Goal: Find specific page/section: Find specific page/section

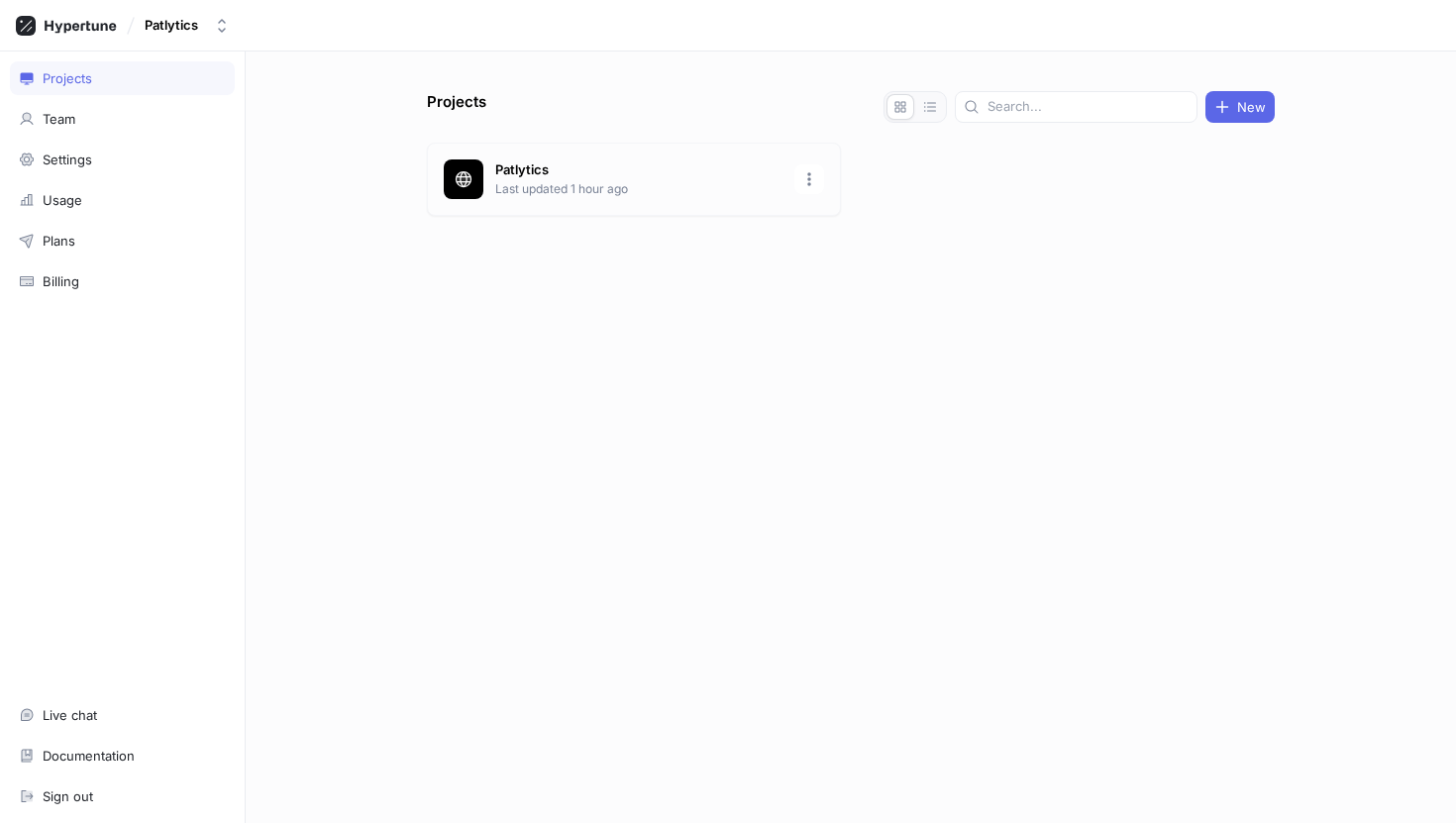
click at [542, 172] on p "Patlytics" at bounding box center [639, 170] width 287 height 20
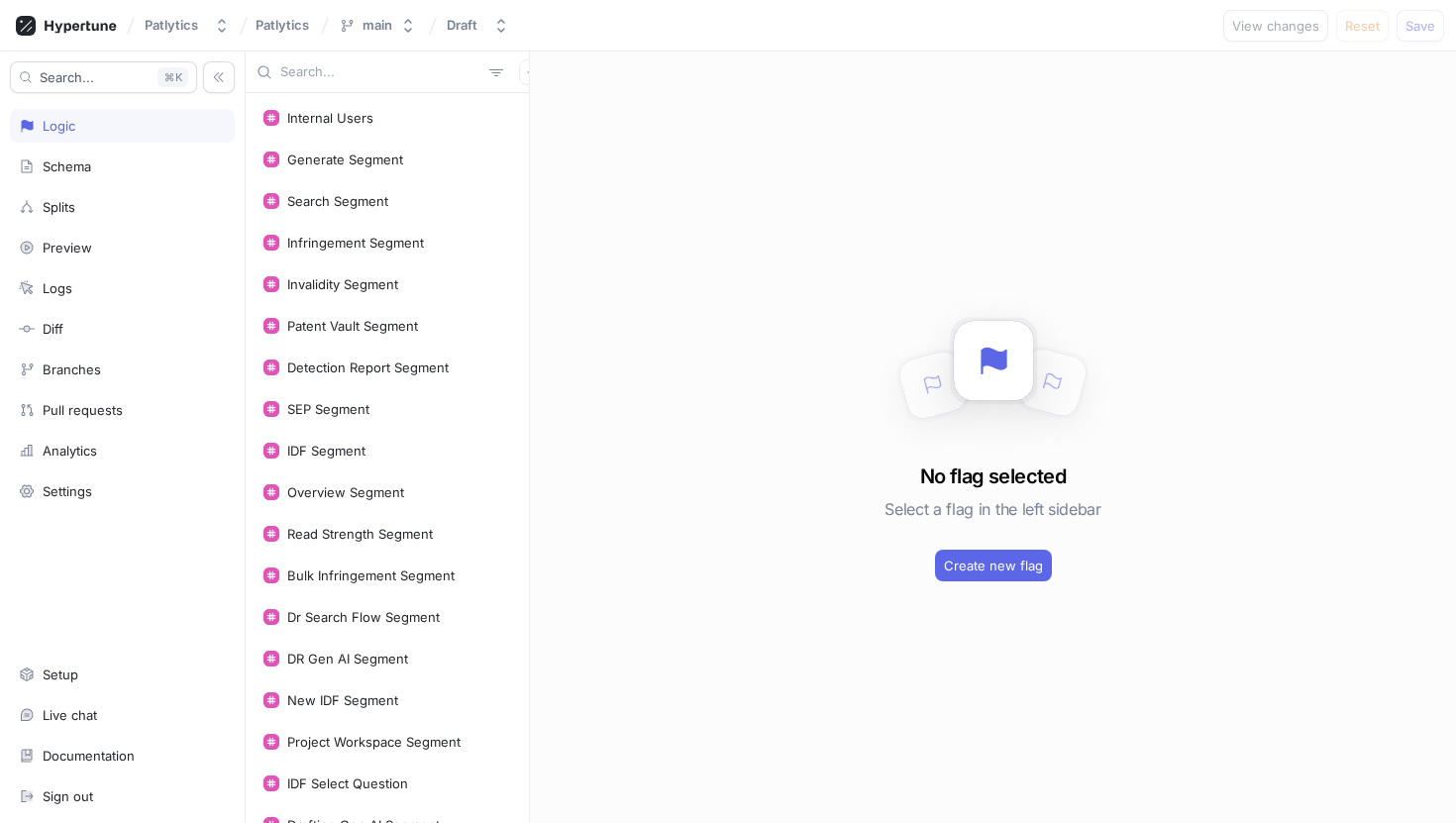
click at [368, 73] on input "text" at bounding box center [381, 73] width 201 height 20
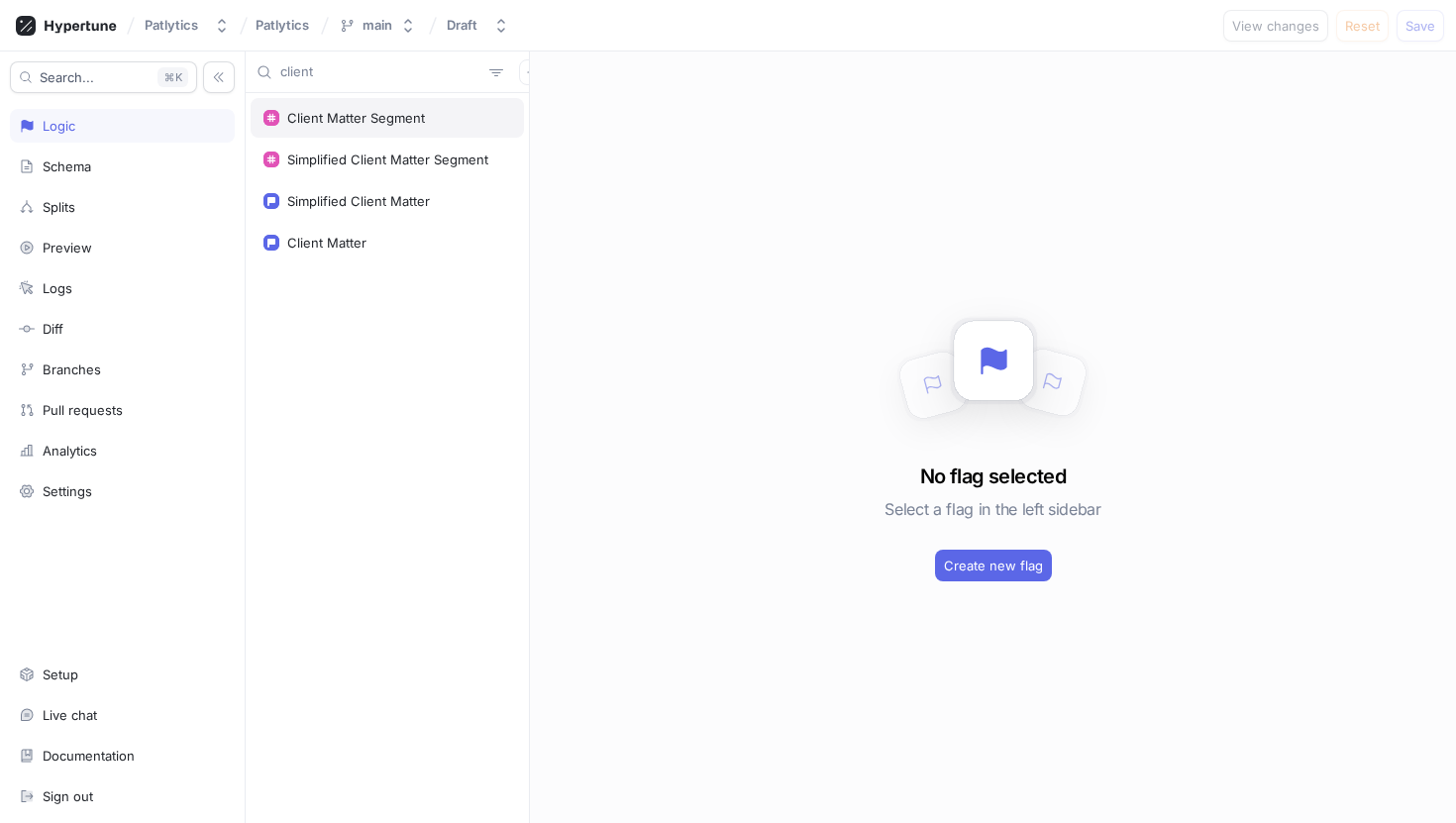
type input "client"
click at [312, 129] on div "Client Matter Segment" at bounding box center [387, 118] width 273 height 40
